Goal: Task Accomplishment & Management: Manage account settings

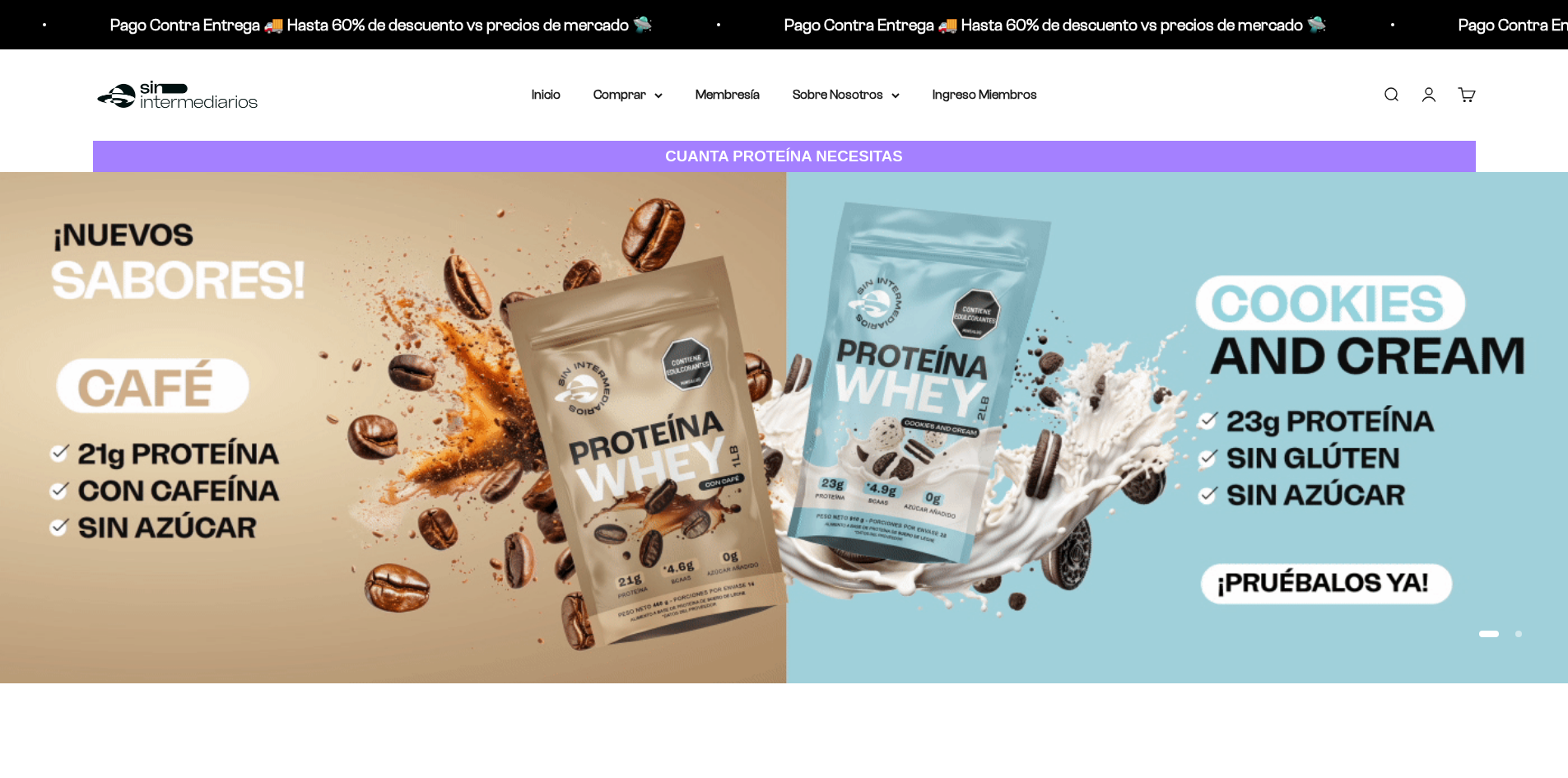
click at [1420, 95] on link "Iniciar sesión" at bounding box center [1429, 95] width 18 height 18
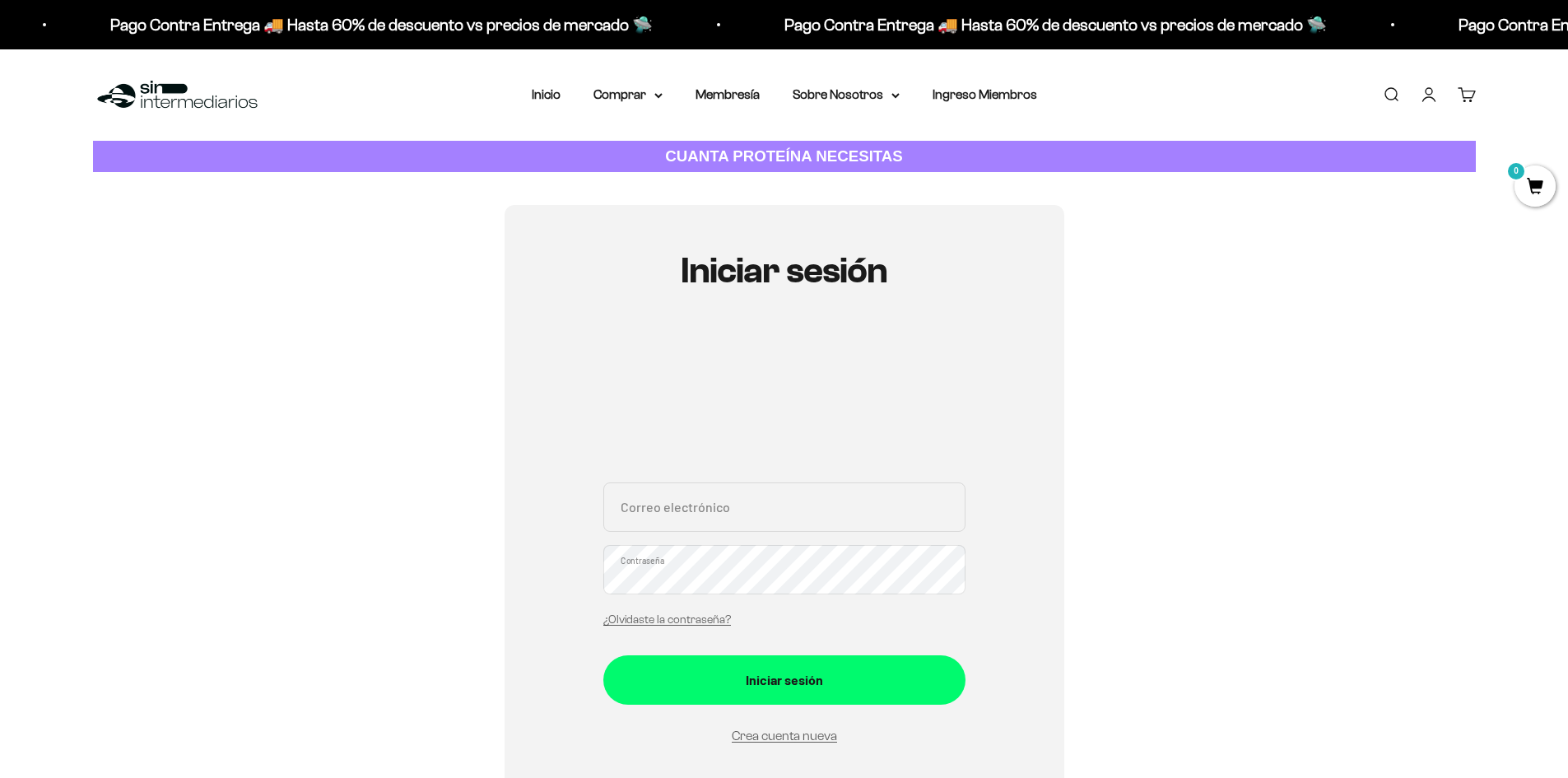
click at [704, 506] on input "Correo electrónico" at bounding box center [784, 507] width 362 height 49
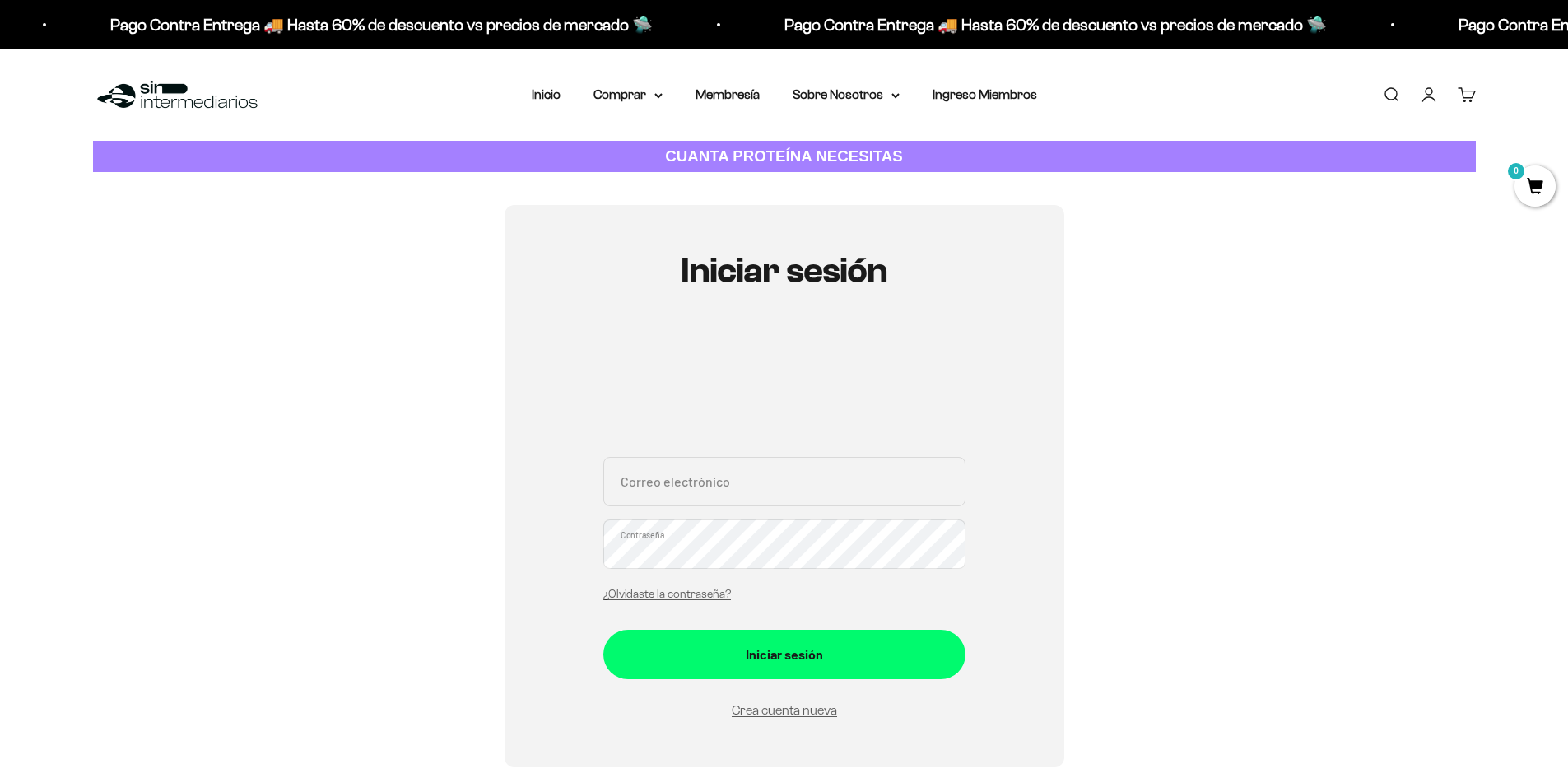
type input "[EMAIL_ADDRESS][DOMAIN_NAME]"
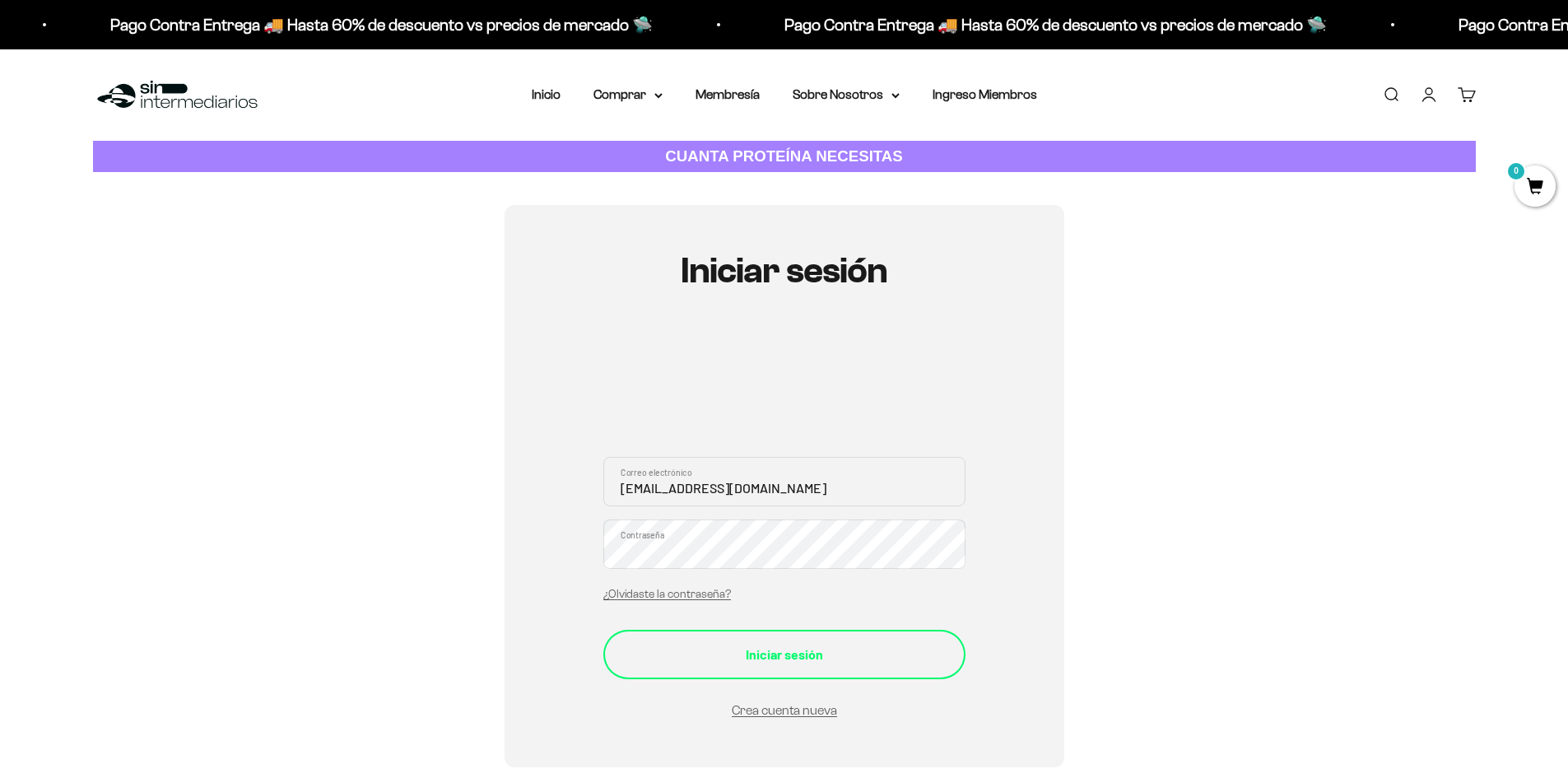
click at [772, 653] on div "Iniciar sesión" at bounding box center [784, 655] width 296 height 22
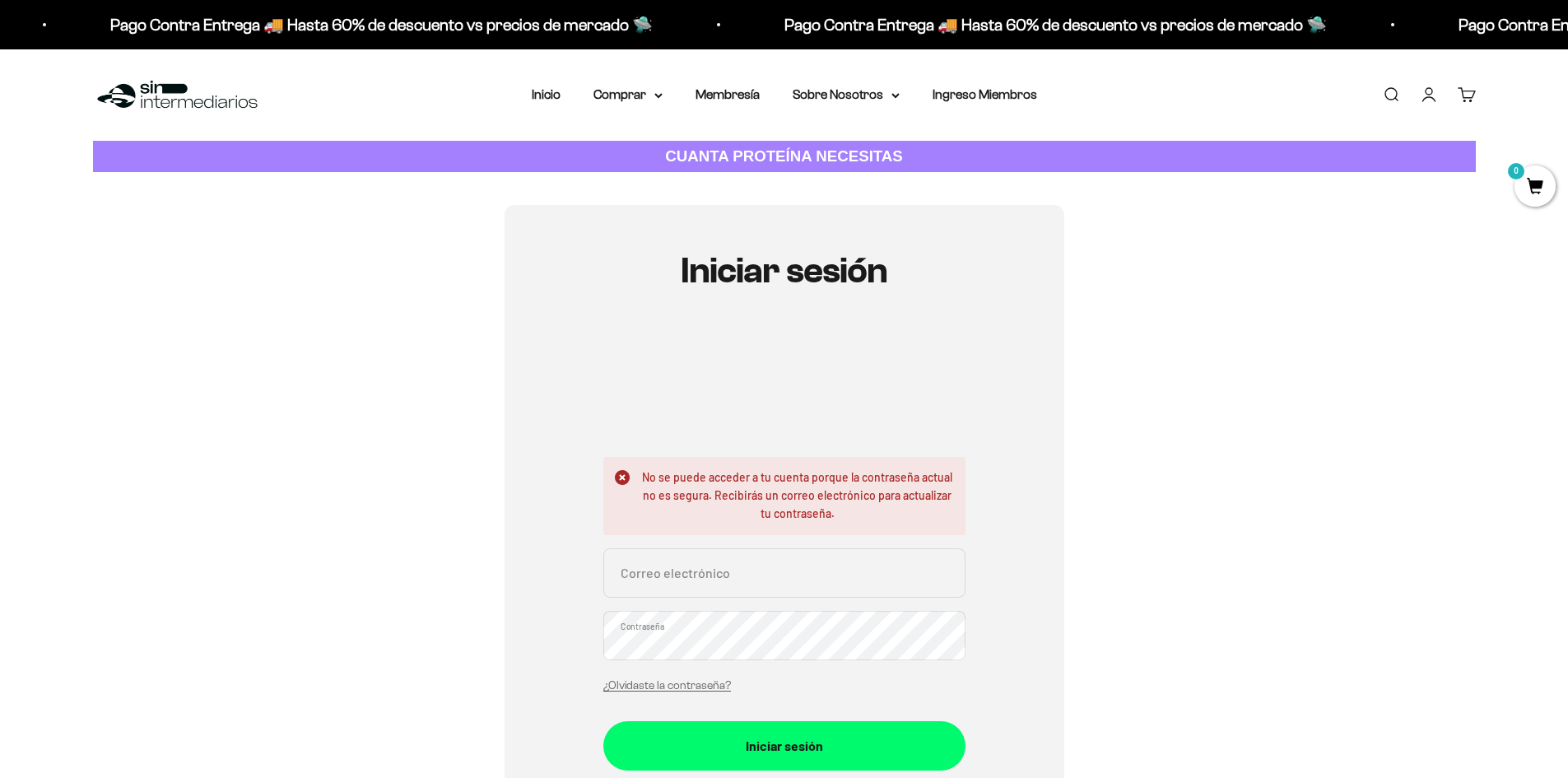
scroll to position [165, 0]
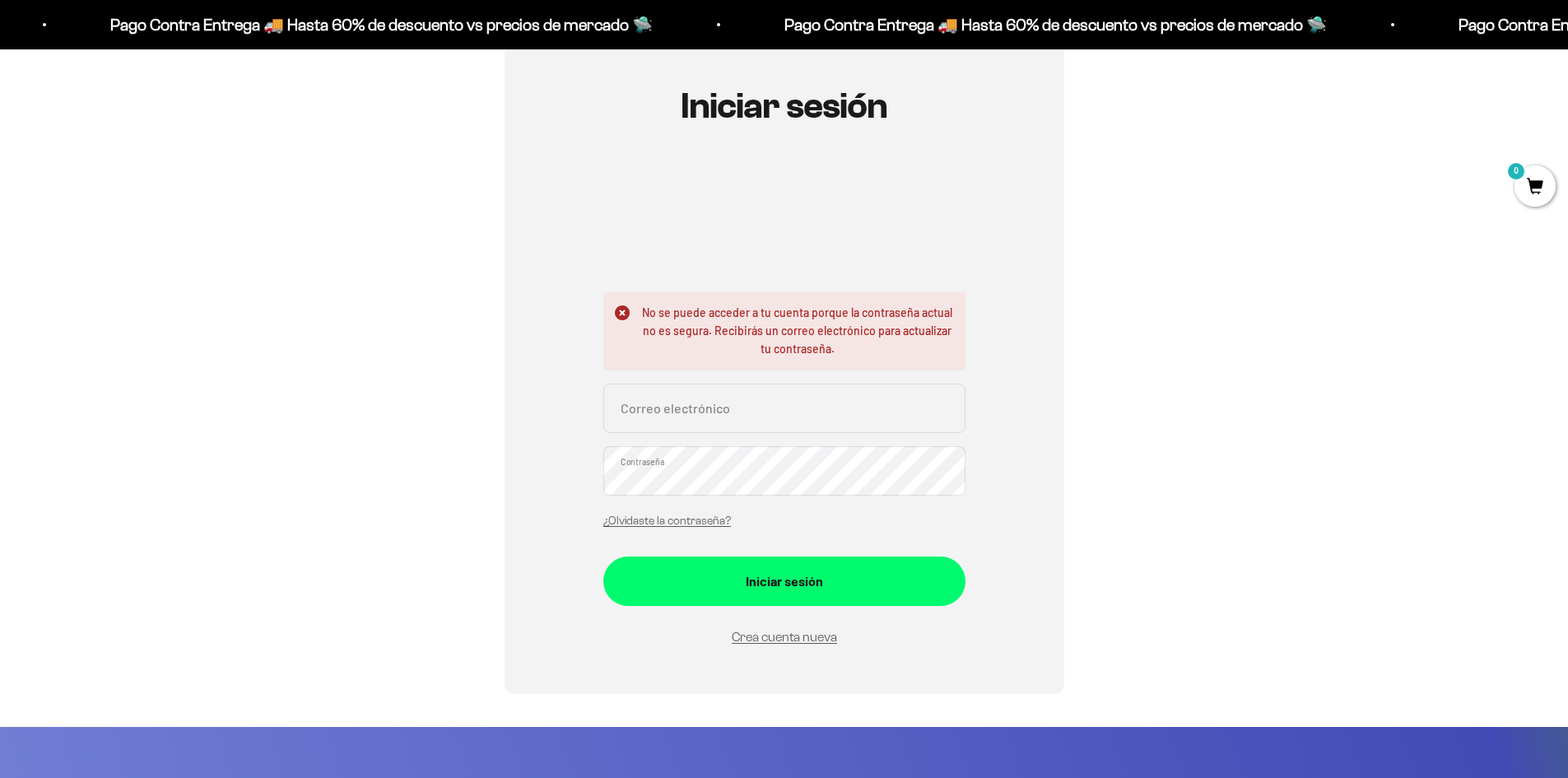
click at [684, 390] on input "Correo electrónico" at bounding box center [784, 408] width 362 height 49
type input "nanaverdeza@hotmail.com"
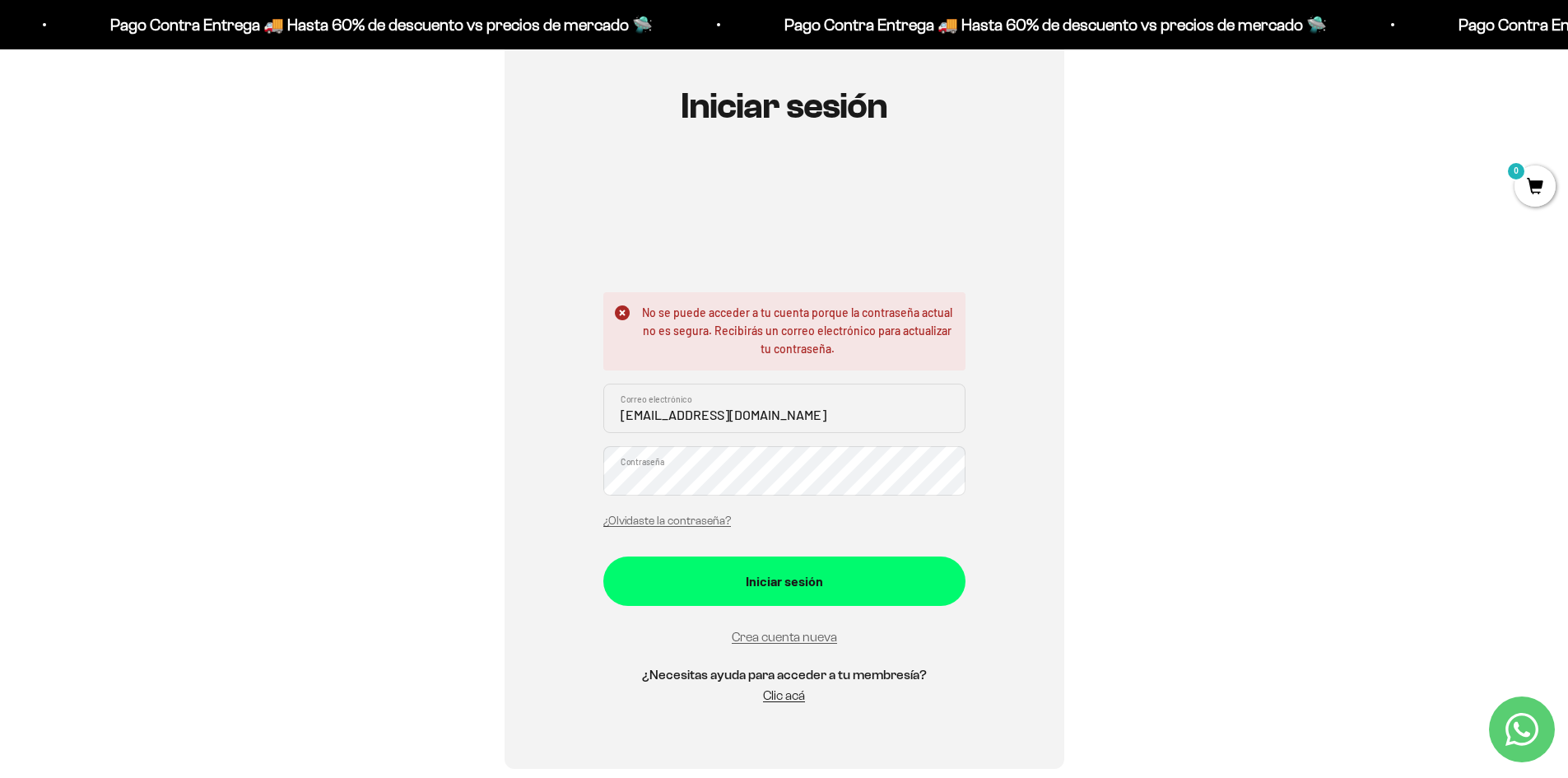
scroll to position [0, 0]
